Goal: Check status: Check status

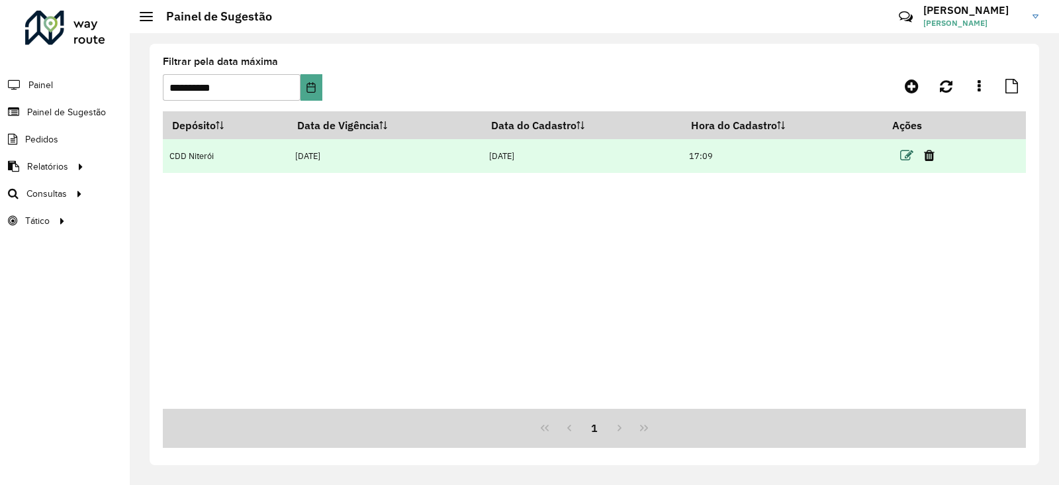
click at [914, 153] on icon at bounding box center [906, 155] width 13 height 13
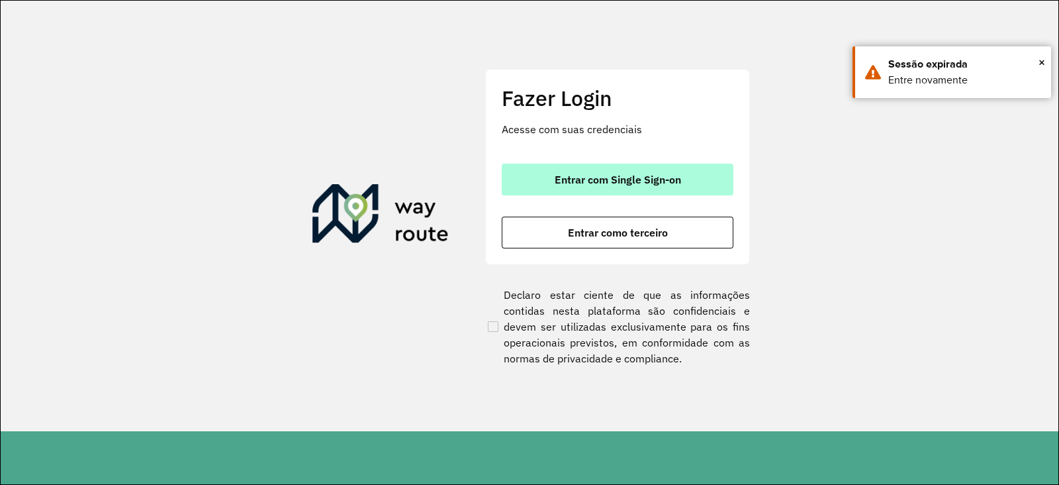
click at [592, 187] on button "Entrar com Single Sign-on" at bounding box center [618, 180] width 232 height 32
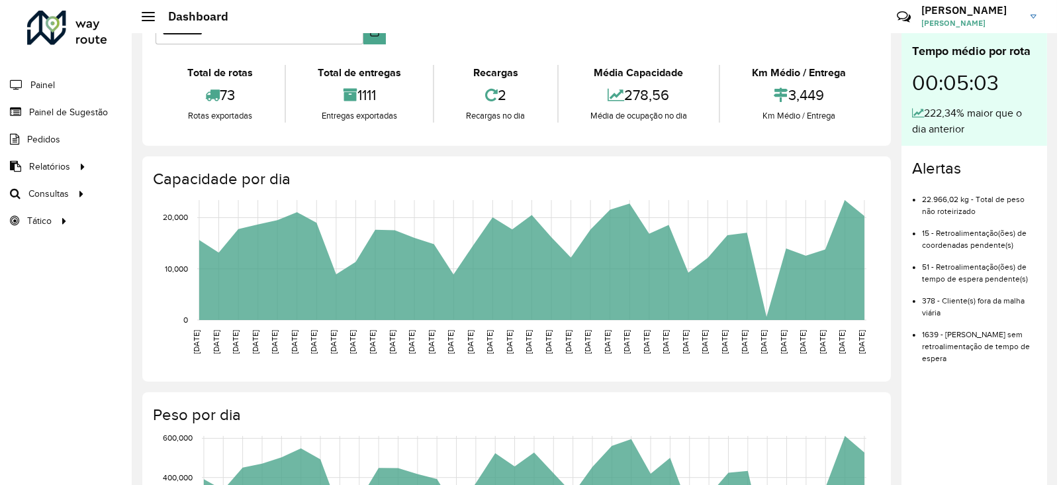
scroll to position [82, 0]
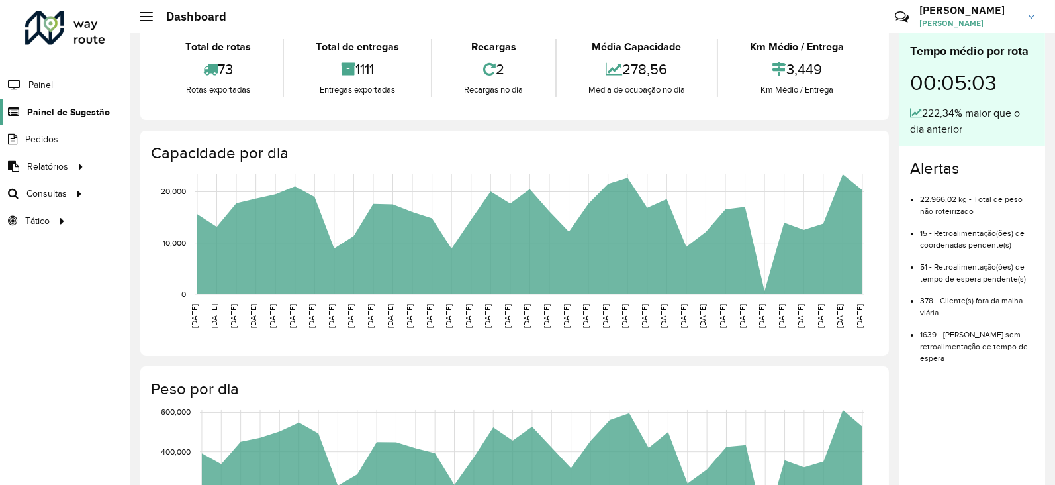
click at [50, 109] on span "Painel de Sugestão" at bounding box center [68, 112] width 83 height 14
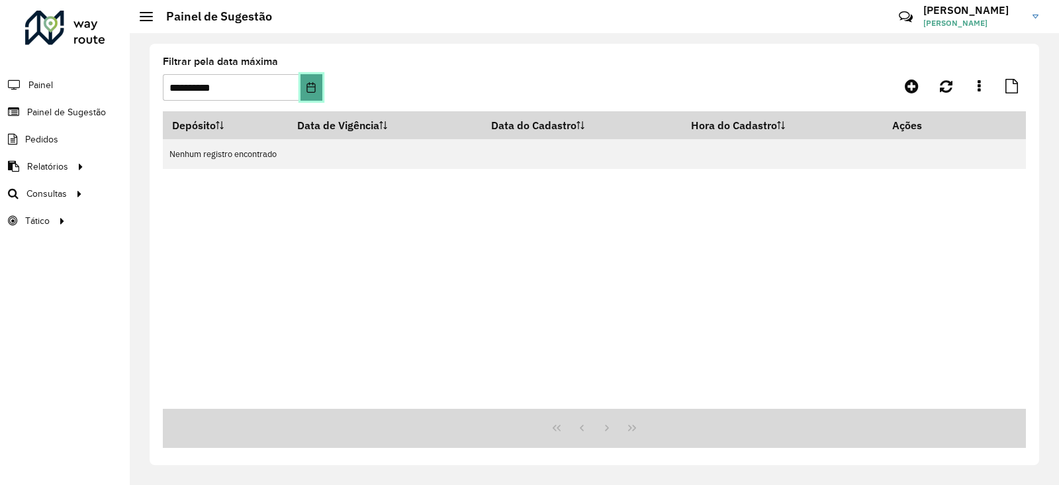
click at [307, 84] on icon "Choose Date" at bounding box center [311, 87] width 11 height 11
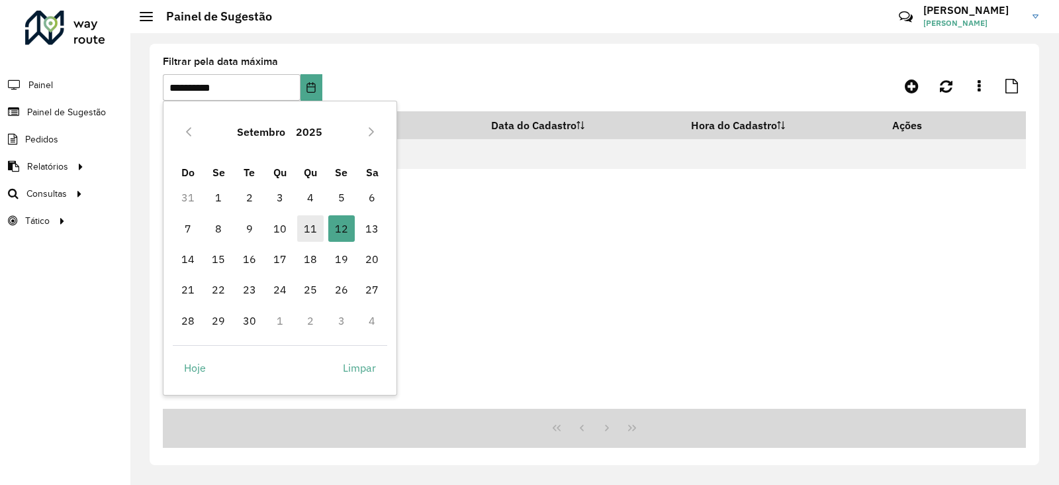
click at [313, 230] on span "11" at bounding box center [310, 228] width 26 height 26
type input "**********"
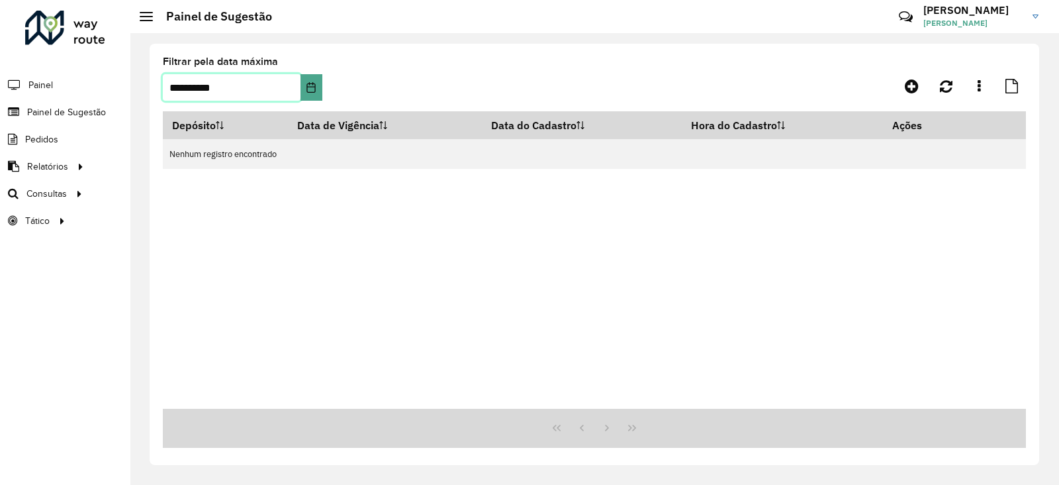
click at [313, 230] on span "11" at bounding box center [310, 228] width 26 height 26
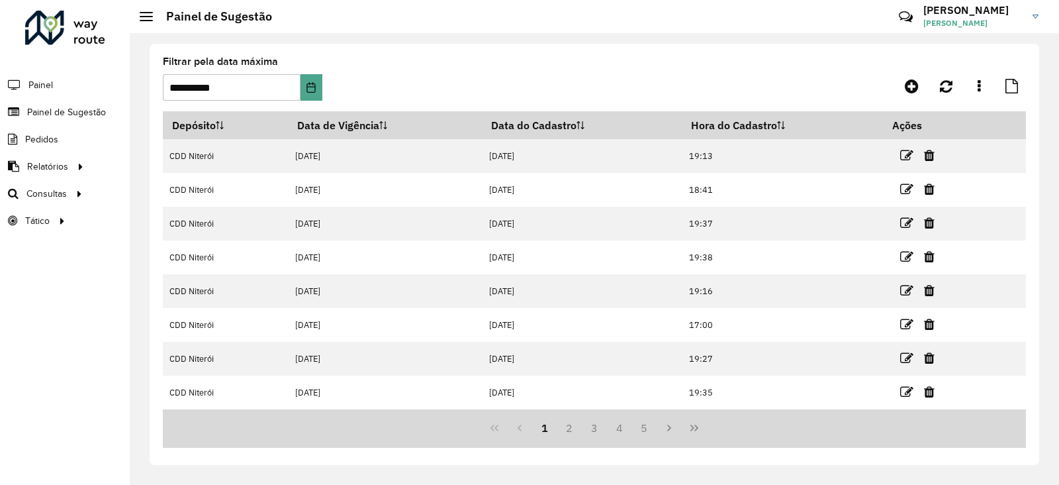
click at [700, 428] on button "Last Page" at bounding box center [694, 427] width 25 height 25
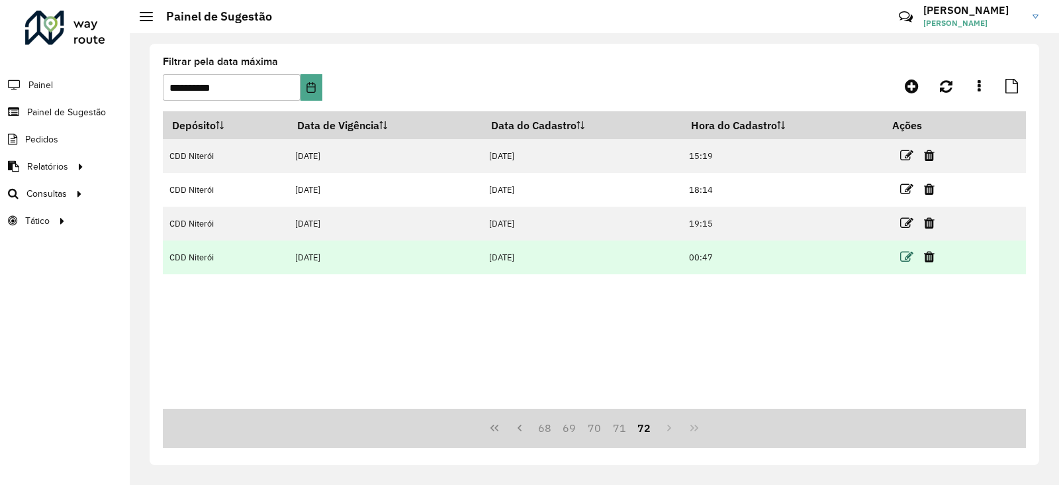
click at [907, 256] on icon at bounding box center [906, 256] width 13 height 13
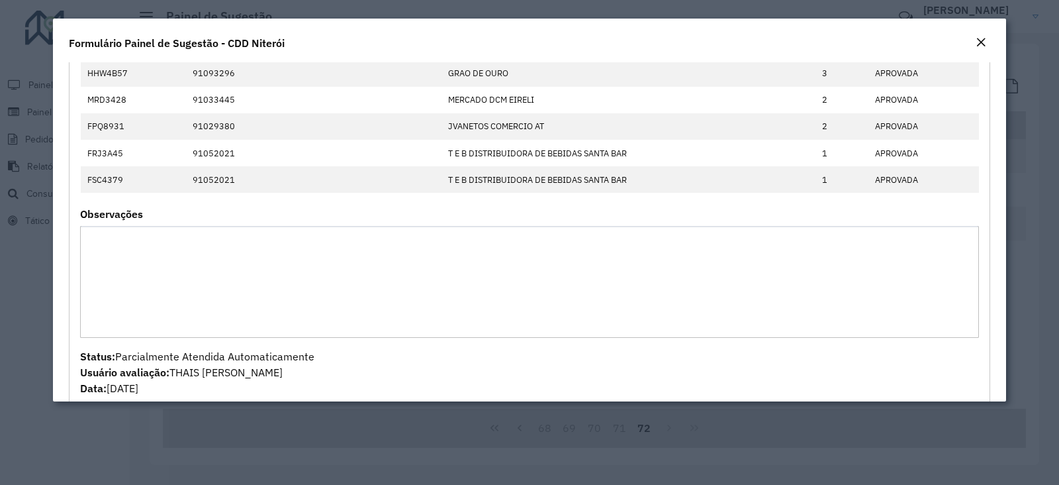
scroll to position [534, 0]
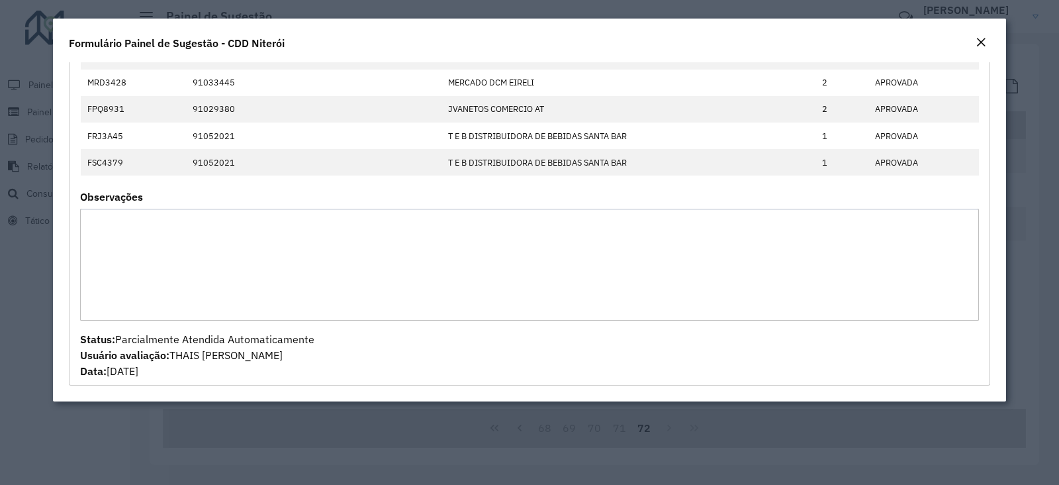
click at [977, 46] on em "Close" at bounding box center [981, 42] width 11 height 11
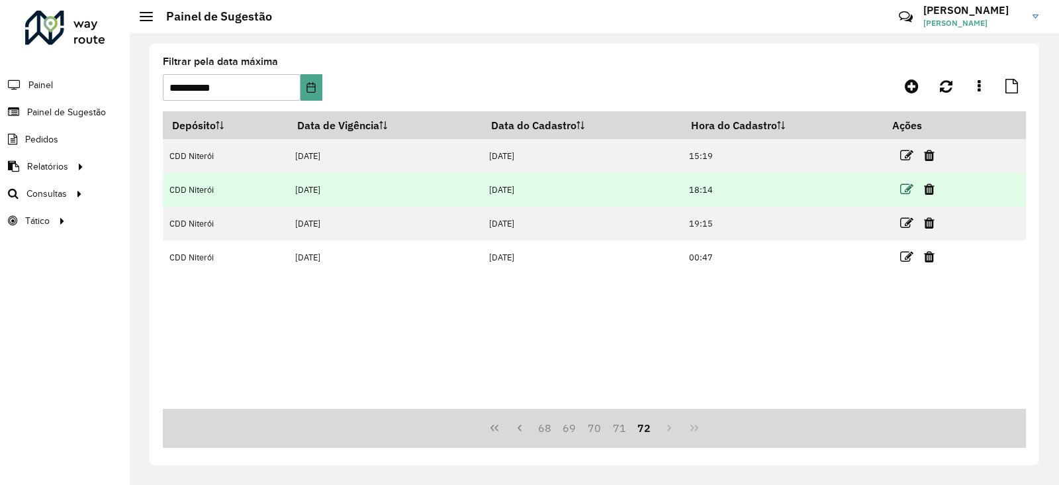
click at [908, 187] on icon at bounding box center [906, 189] width 13 height 13
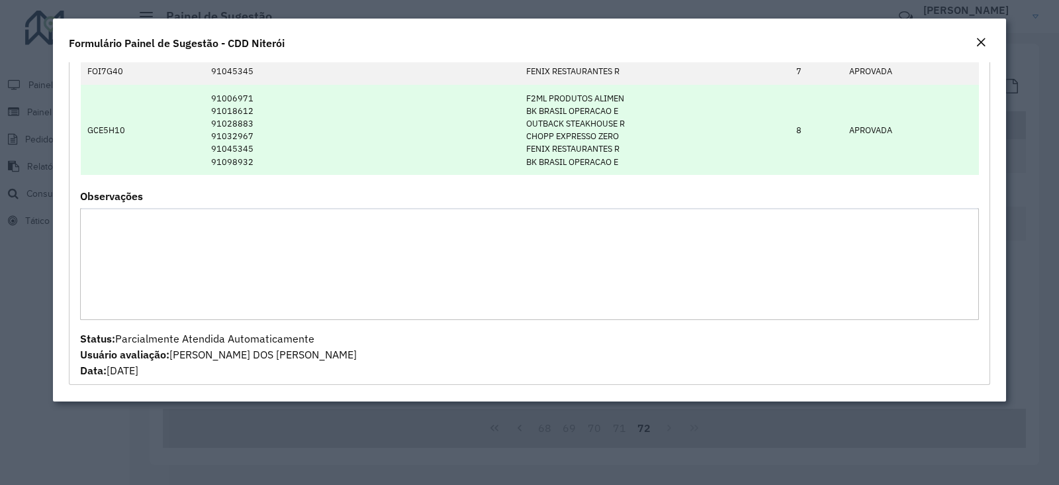
scroll to position [0, 0]
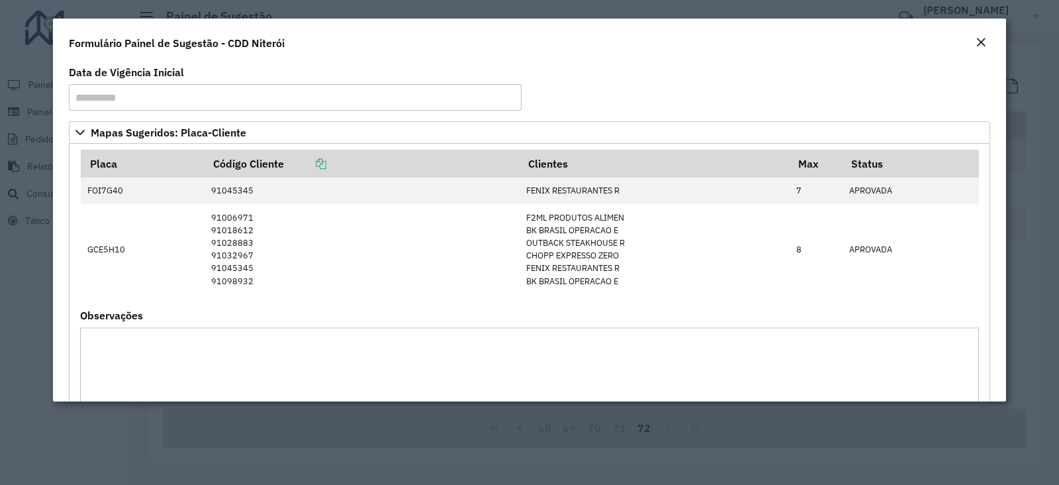
click at [983, 41] on em "Close" at bounding box center [981, 42] width 11 height 11
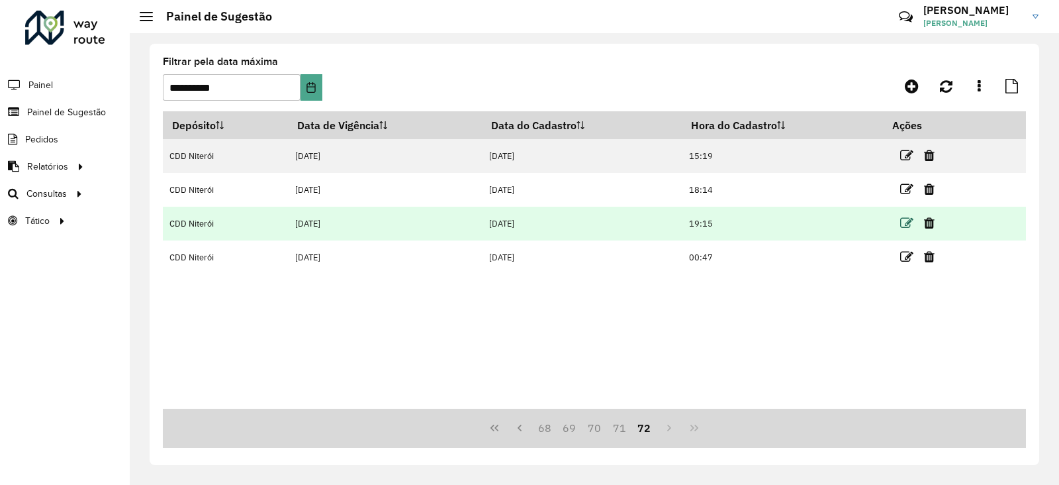
click at [913, 220] on icon at bounding box center [906, 223] width 13 height 13
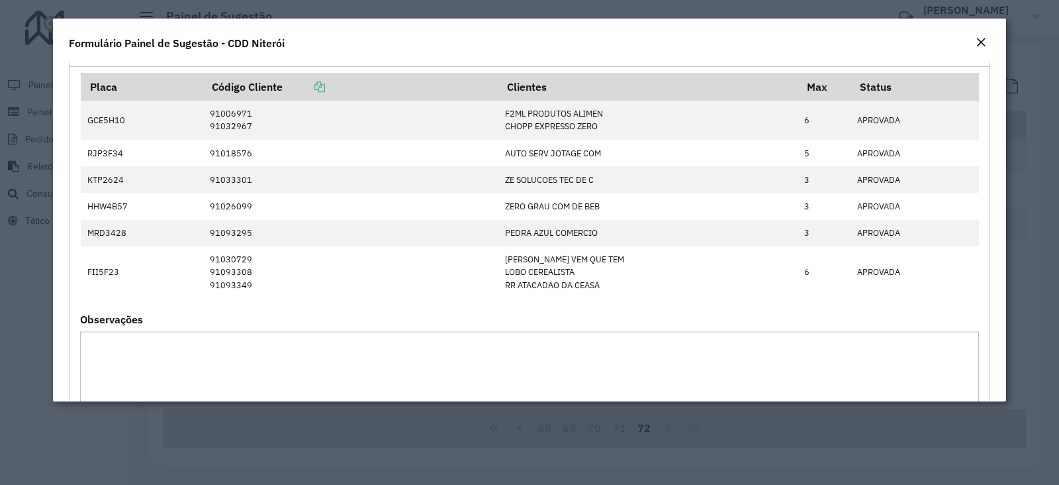
scroll to position [636, 0]
click at [979, 46] on em "Close" at bounding box center [981, 42] width 11 height 11
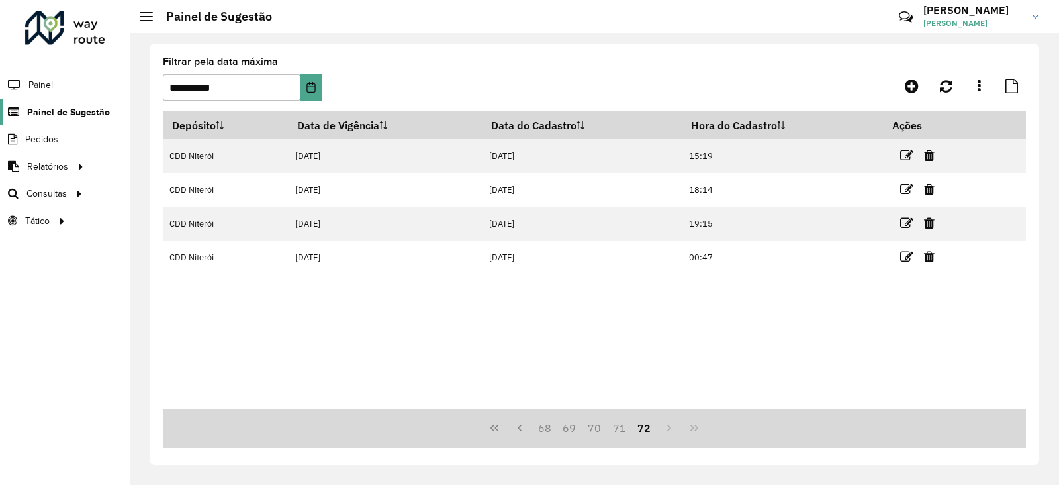
click at [50, 111] on span "Painel de Sugestão" at bounding box center [68, 112] width 83 height 14
